Goal: Task Accomplishment & Management: Complete application form

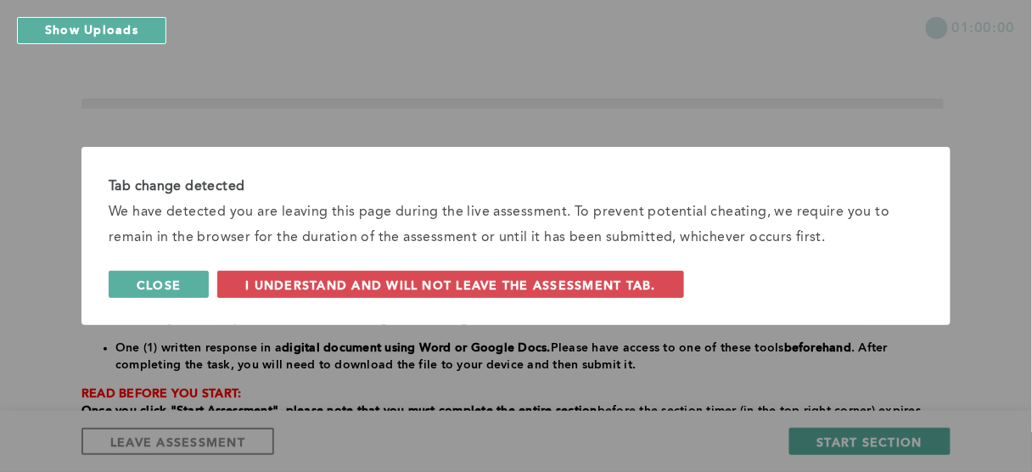
click at [175, 282] on span "Close" at bounding box center [159, 285] width 44 height 16
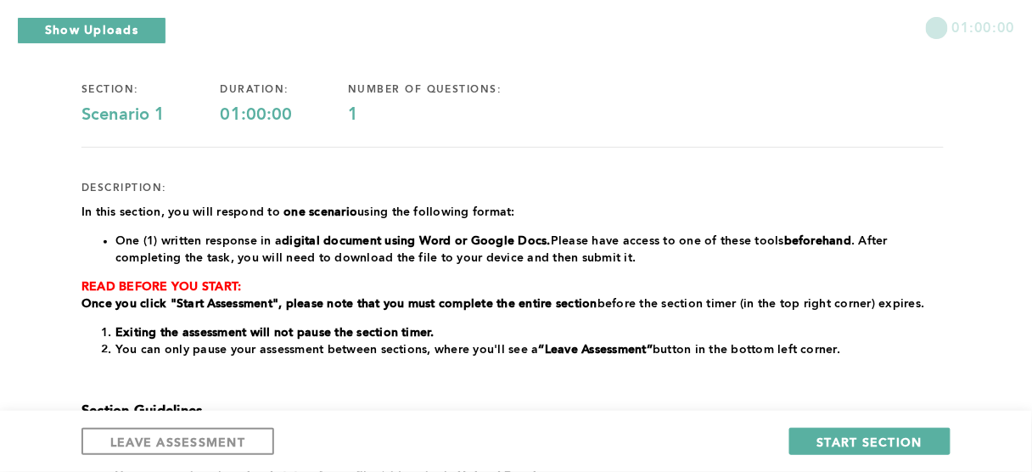
scroll to position [113, 0]
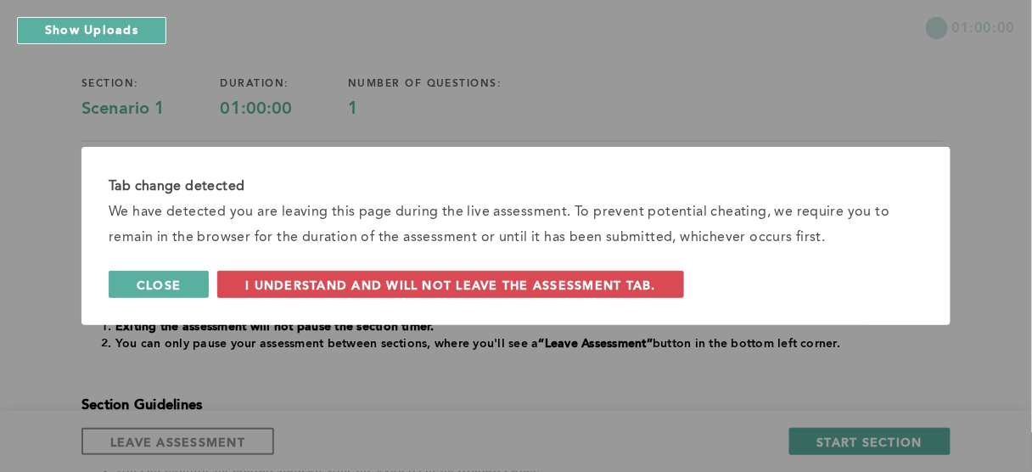
click at [177, 294] on button "Close" at bounding box center [159, 284] width 100 height 27
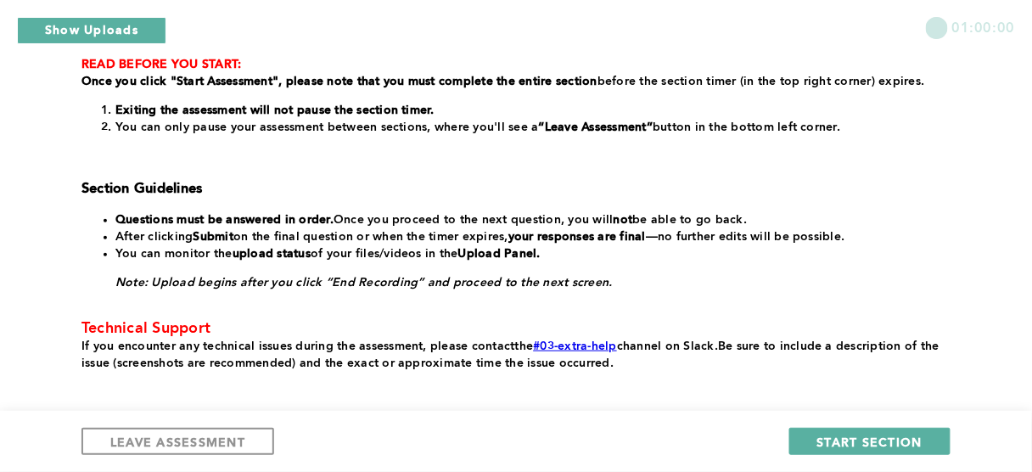
scroll to position [340, 0]
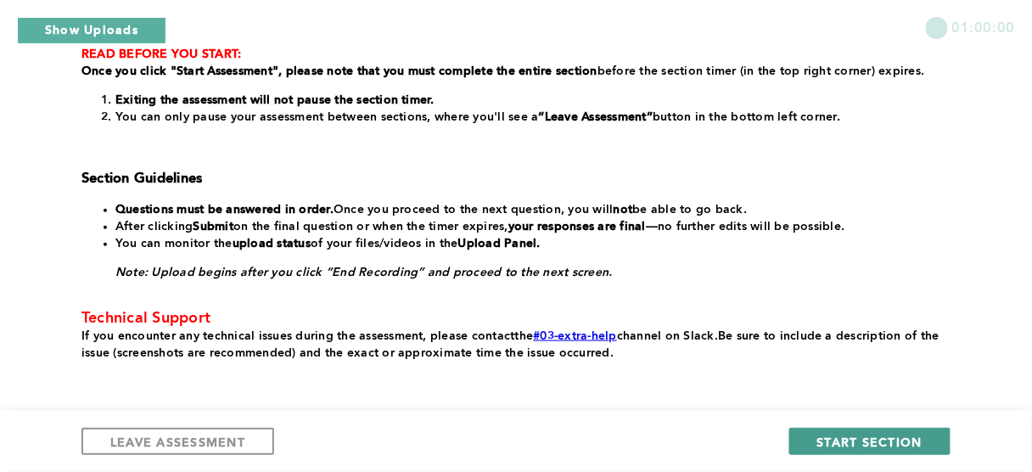
click at [835, 445] on span "START SECTION" at bounding box center [870, 442] width 105 height 16
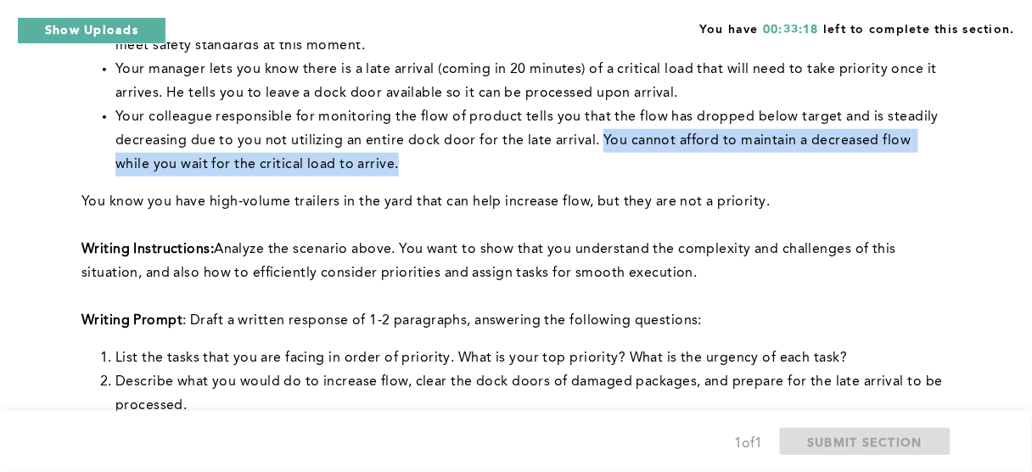
drag, startPoint x: 602, startPoint y: 139, endPoint x: 529, endPoint y: 158, distance: 75.4
click at [529, 158] on li "Your colleague responsible for monitoring the flow of product tells you that th…" at bounding box center [529, 140] width 829 height 71
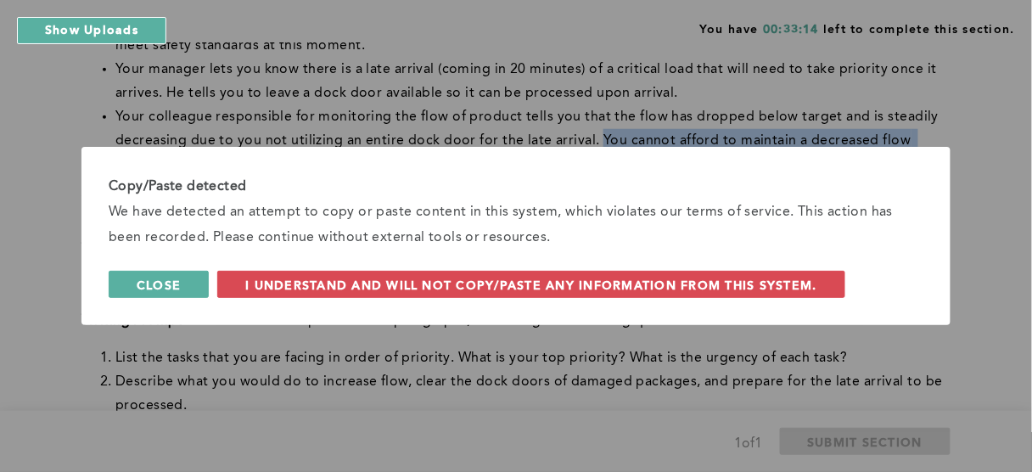
click at [181, 284] on span "Close" at bounding box center [159, 285] width 44 height 16
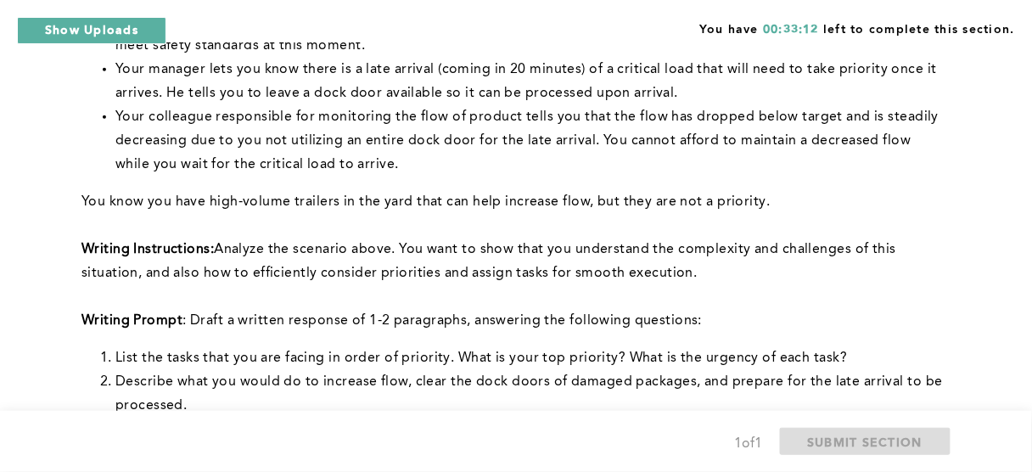
click at [380, 152] on li "Your colleague responsible for monitoring the flow of product tells you that th…" at bounding box center [529, 140] width 829 height 71
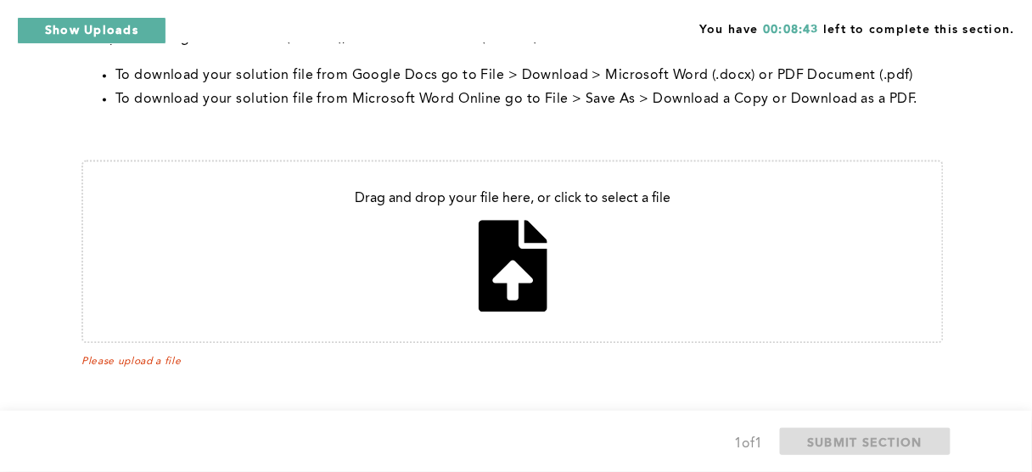
scroll to position [822, 0]
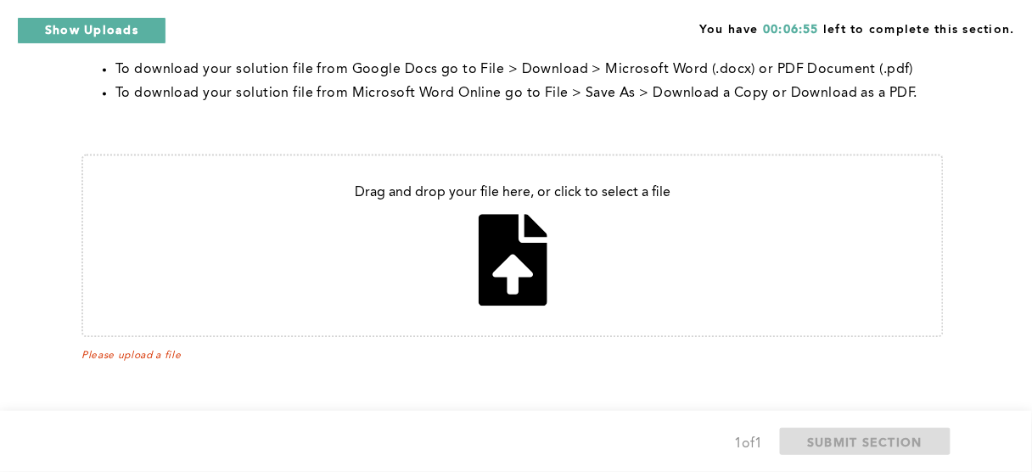
click at [496, 273] on input "file" at bounding box center [512, 245] width 859 height 180
type input "C:\fakepath\Incoming Load Issue.pdf"
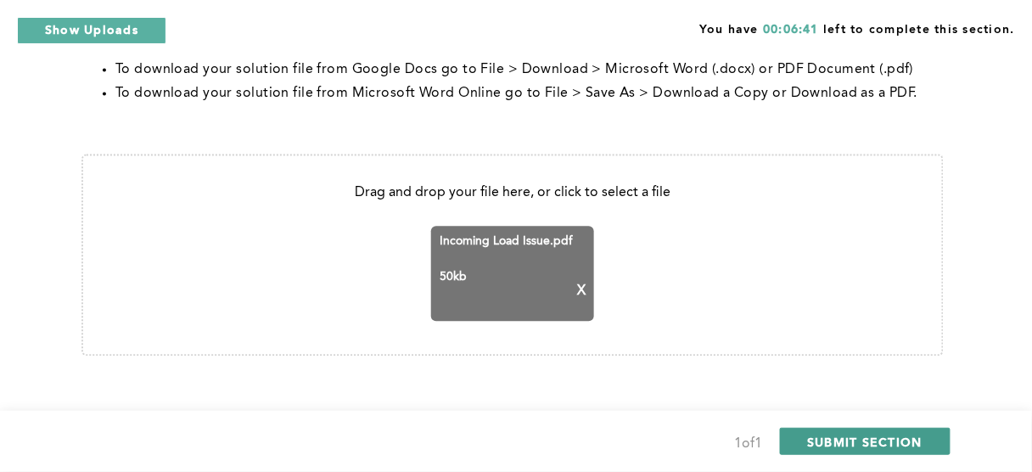
click at [830, 439] on span "SUBMIT SECTION" at bounding box center [865, 442] width 115 height 16
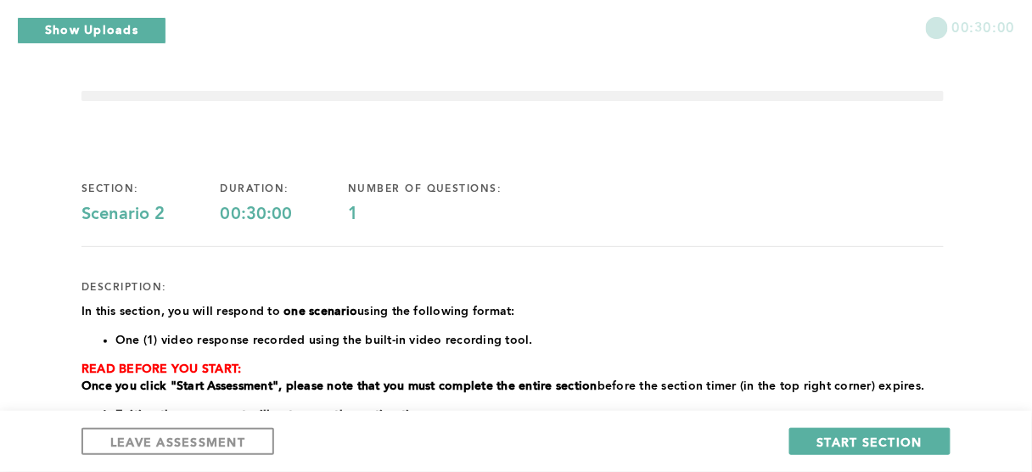
scroll to position [0, 0]
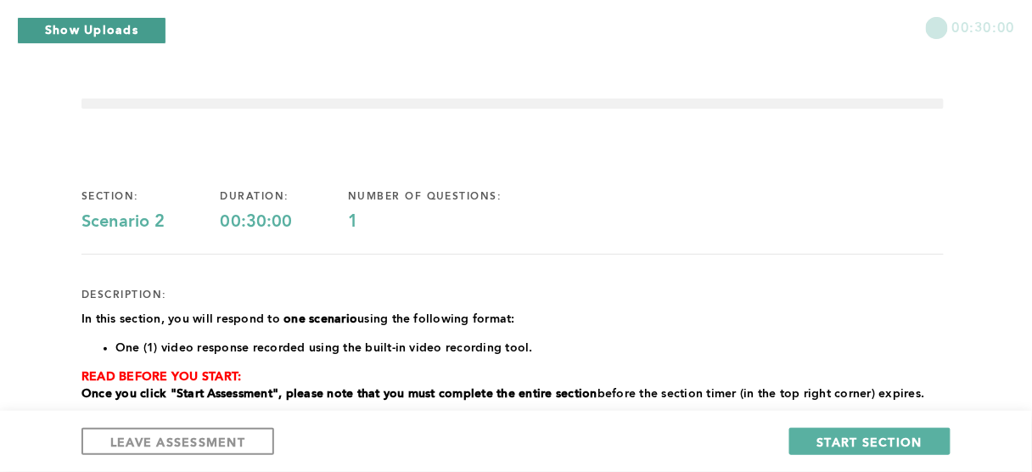
click at [106, 29] on button "Show Uploads" at bounding box center [91, 30] width 149 height 27
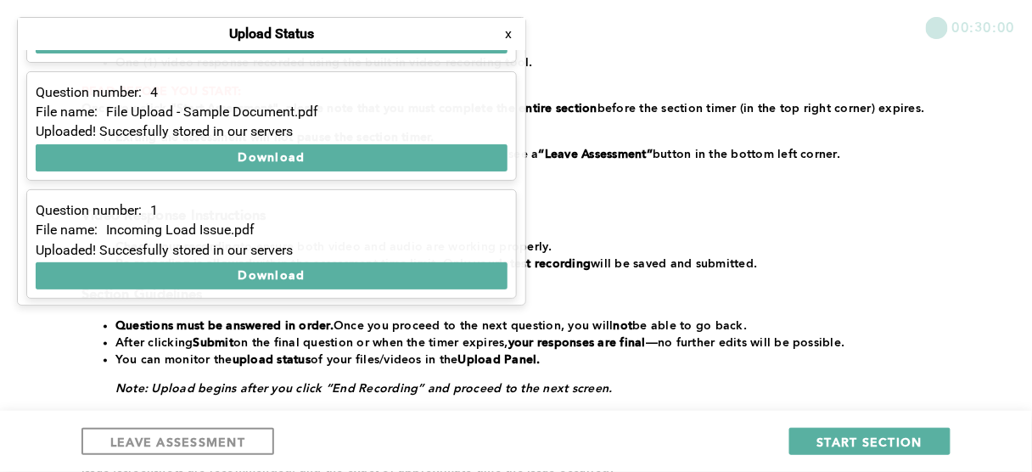
scroll to position [294, 0]
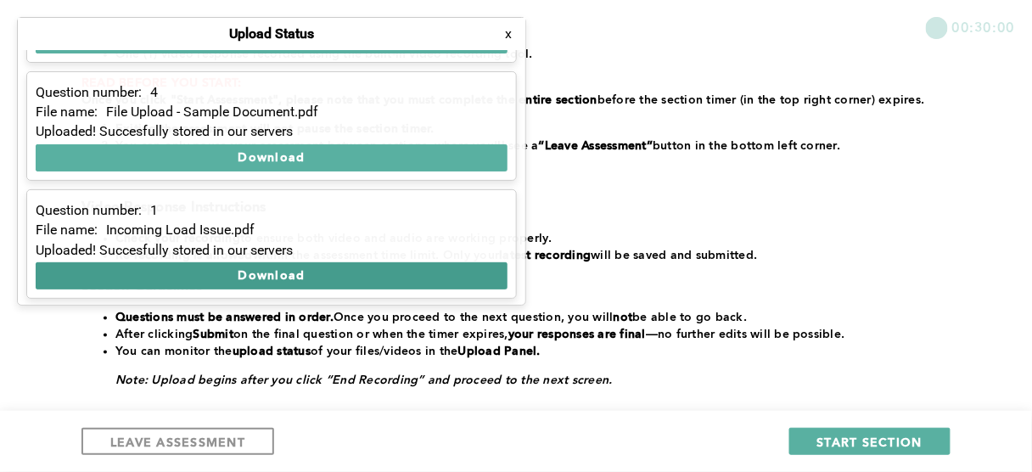
click at [273, 275] on button "Download" at bounding box center [272, 275] width 472 height 27
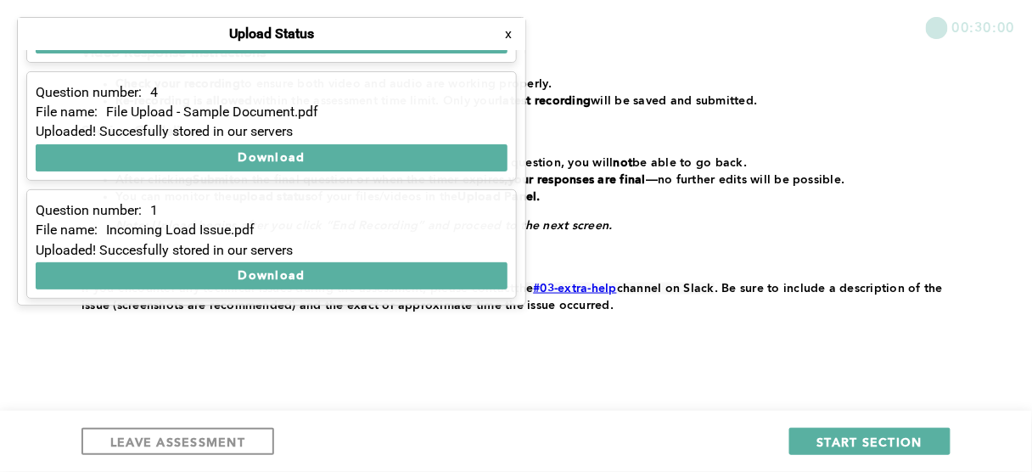
scroll to position [473, 0]
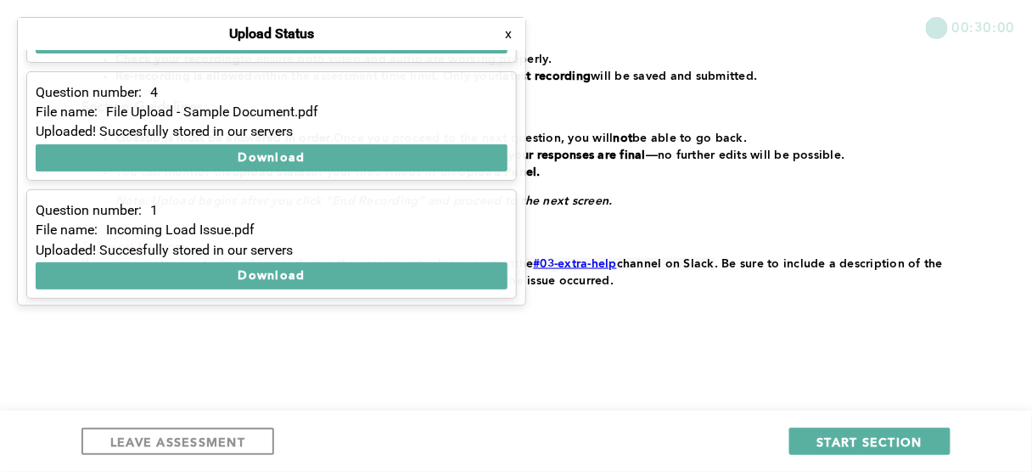
click at [599, 42] on div "﻿In this section, you will respond to one scenario using the following format: …" at bounding box center [513, 64] width 863 height 452
click at [507, 34] on button "x" at bounding box center [508, 33] width 17 height 17
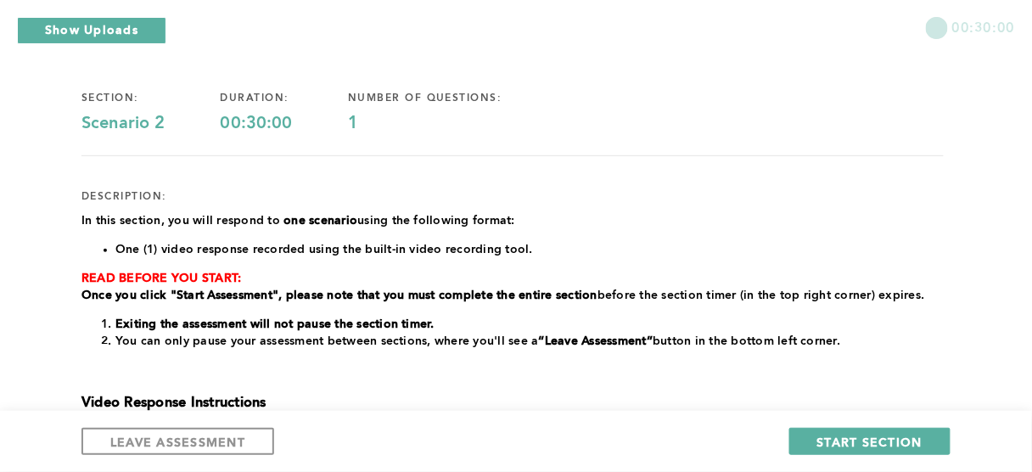
scroll to position [88, 0]
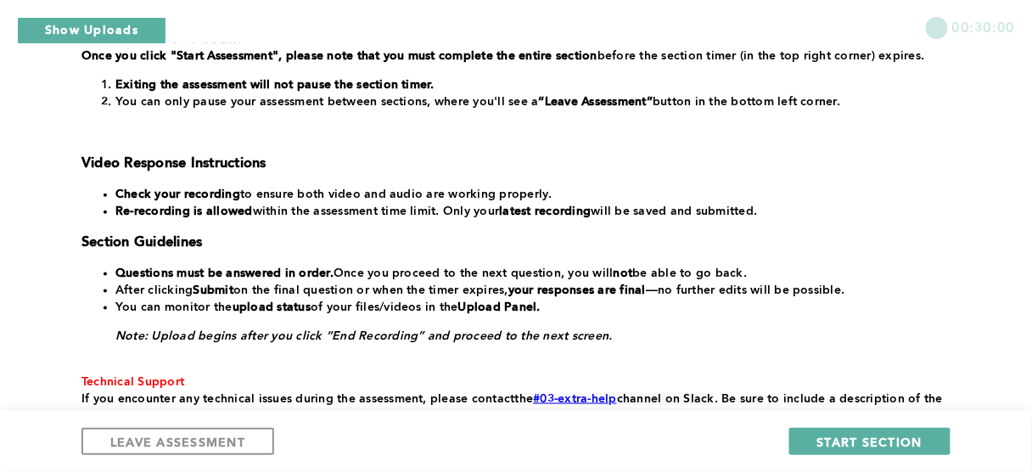
scroll to position [340, 0]
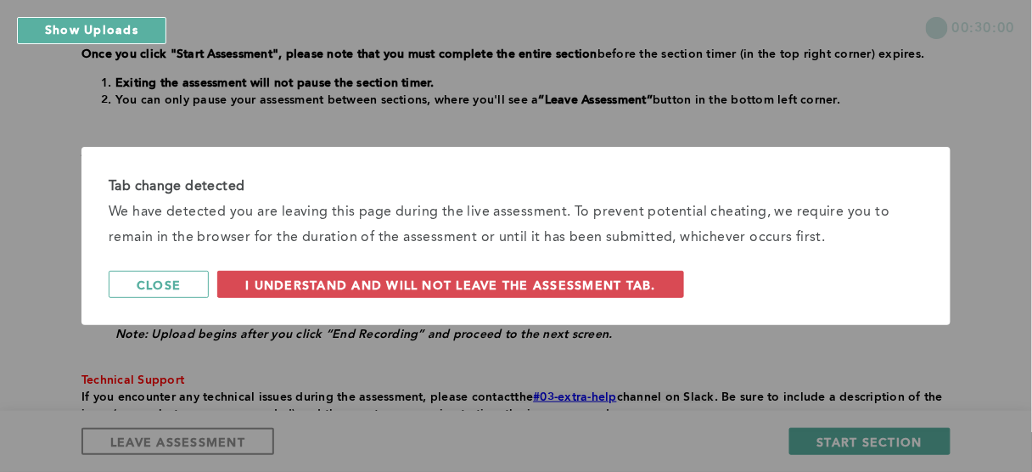
drag, startPoint x: 163, startPoint y: 287, endPoint x: 160, endPoint y: 271, distance: 16.3
click at [163, 284] on span "Close" at bounding box center [159, 285] width 44 height 16
